Goal: Information Seeking & Learning: Learn about a topic

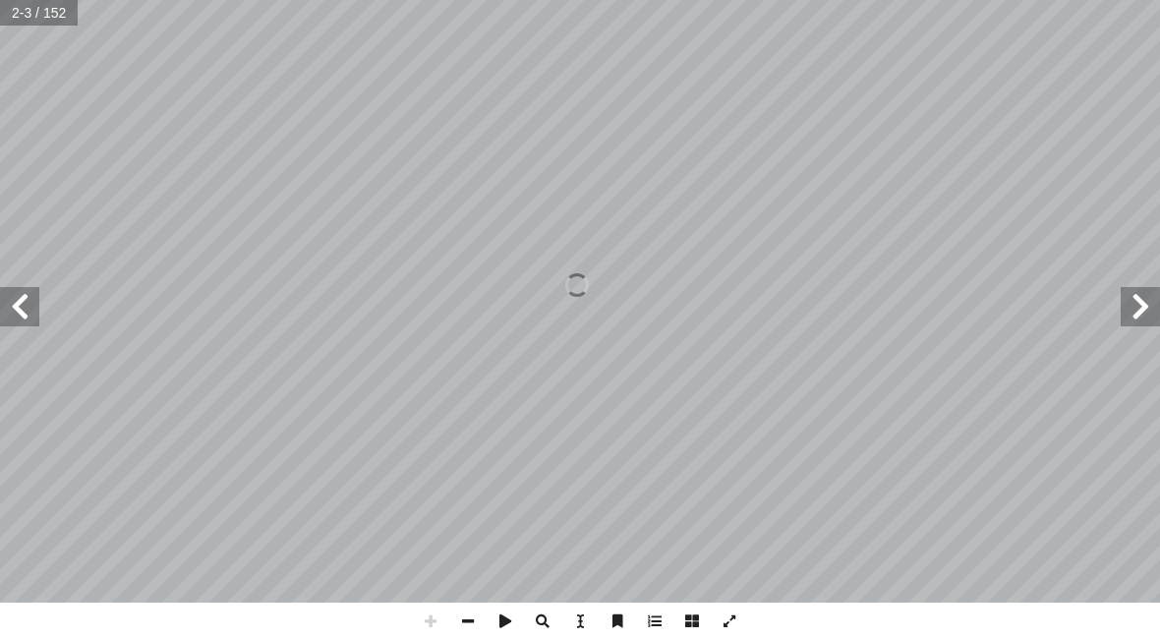
click at [37, 300] on span at bounding box center [19, 306] width 39 height 39
click at [35, 307] on span at bounding box center [19, 306] width 39 height 39
click at [37, 305] on span at bounding box center [19, 306] width 39 height 39
click at [36, 304] on span at bounding box center [19, 306] width 39 height 39
click at [38, 309] on span at bounding box center [19, 306] width 39 height 39
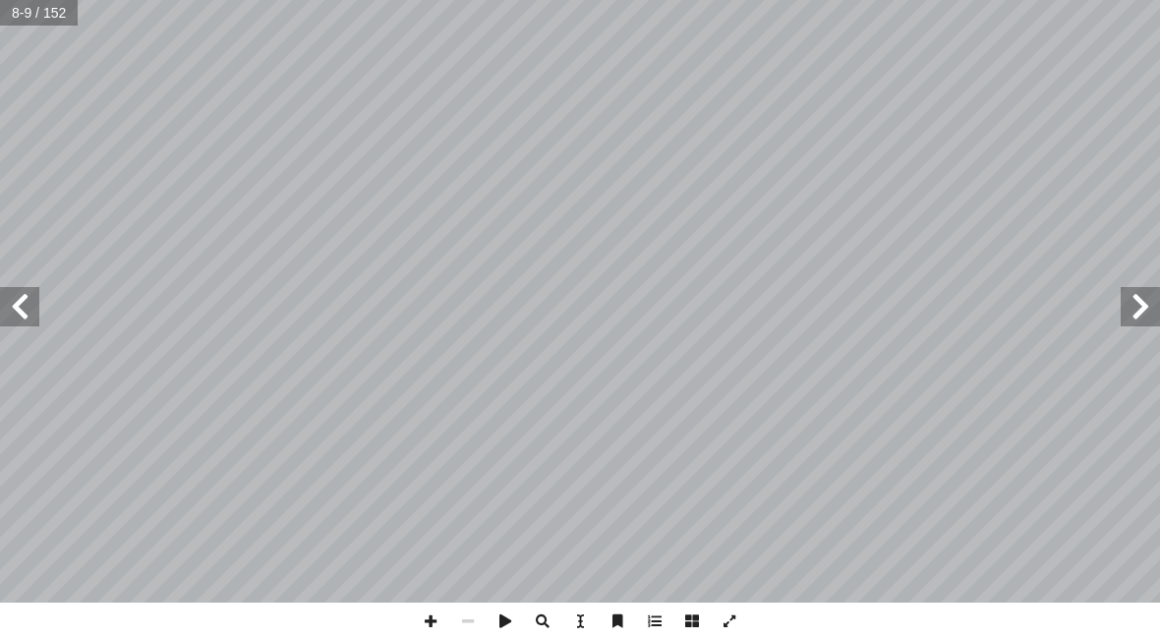
click at [28, 298] on span at bounding box center [19, 306] width 39 height 39
click at [29, 310] on span at bounding box center [19, 306] width 39 height 39
click at [32, 307] on span at bounding box center [19, 306] width 39 height 39
click at [28, 306] on span at bounding box center [19, 306] width 39 height 39
click at [29, 294] on span at bounding box center [19, 306] width 39 height 39
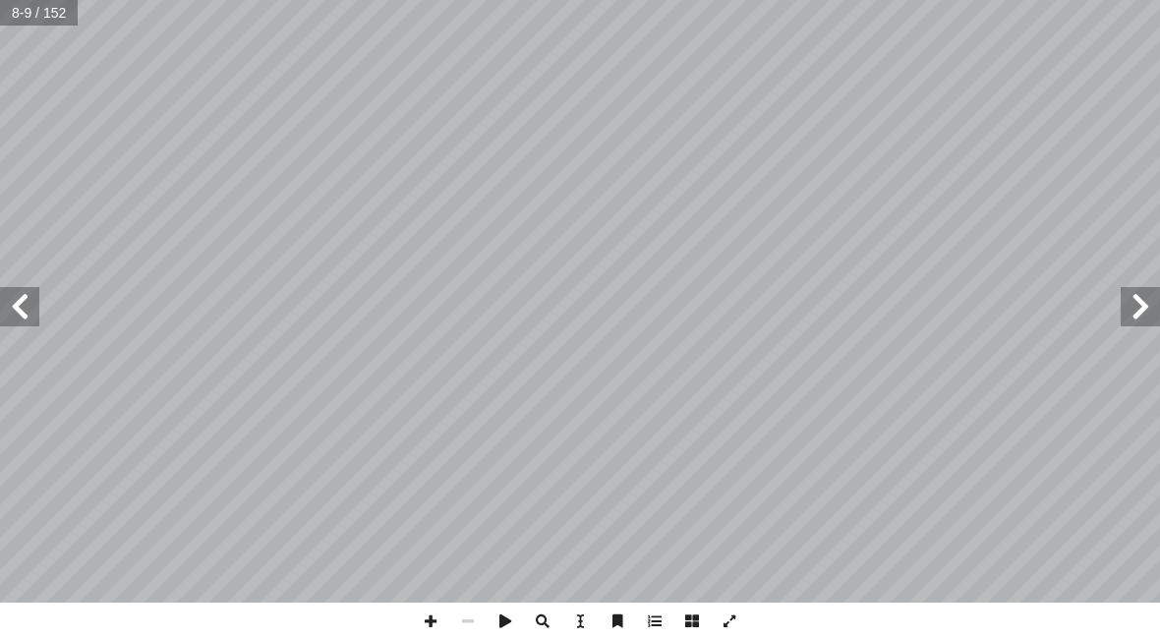
click at [32, 287] on span at bounding box center [19, 306] width 39 height 39
click at [28, 294] on span at bounding box center [19, 306] width 39 height 39
click at [28, 295] on span at bounding box center [19, 306] width 39 height 39
click at [26, 287] on span at bounding box center [19, 306] width 39 height 39
click at [31, 297] on span at bounding box center [19, 306] width 39 height 39
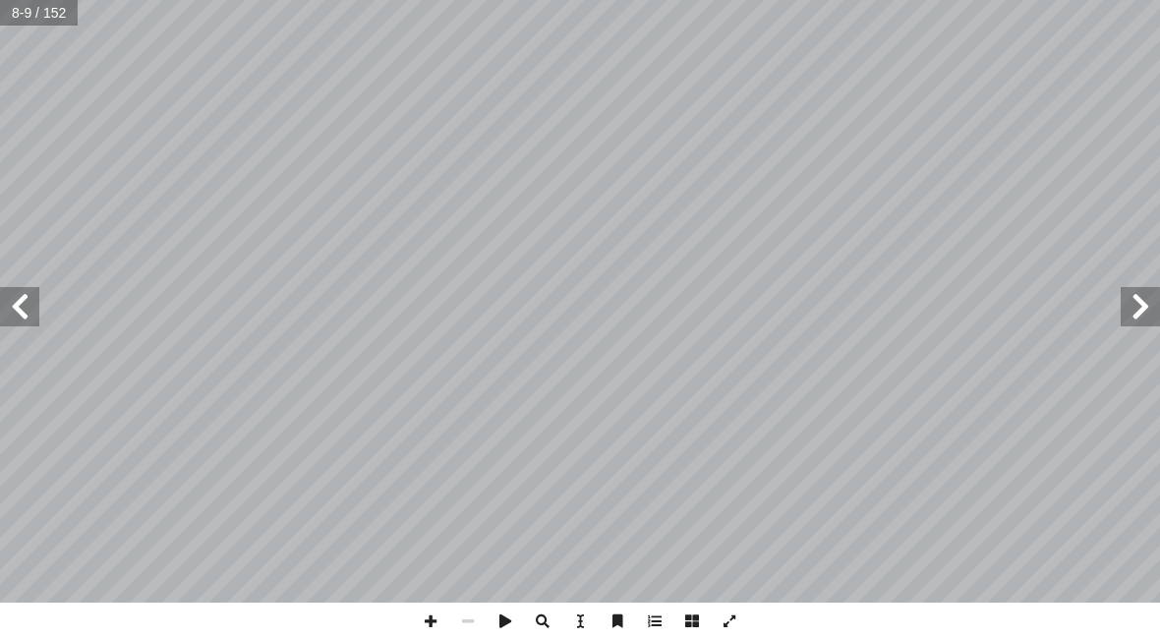
click at [33, 300] on span at bounding box center [19, 306] width 39 height 39
click at [1133, 318] on span at bounding box center [1140, 306] width 39 height 39
click at [1148, 313] on span at bounding box center [1140, 306] width 39 height 39
click at [1137, 302] on span at bounding box center [1140, 306] width 39 height 39
click at [1137, 306] on span at bounding box center [1140, 306] width 39 height 39
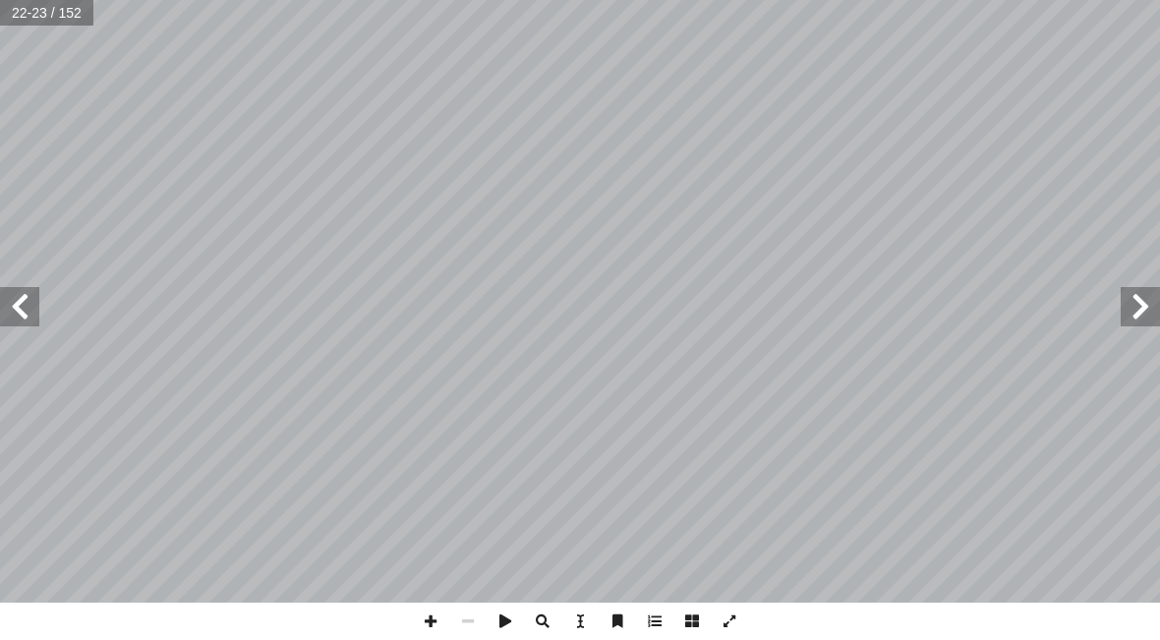
click at [26, 321] on span at bounding box center [19, 306] width 39 height 39
click at [15, 293] on span at bounding box center [19, 306] width 39 height 39
